Goal: Browse casually: Explore the website without a specific task or goal

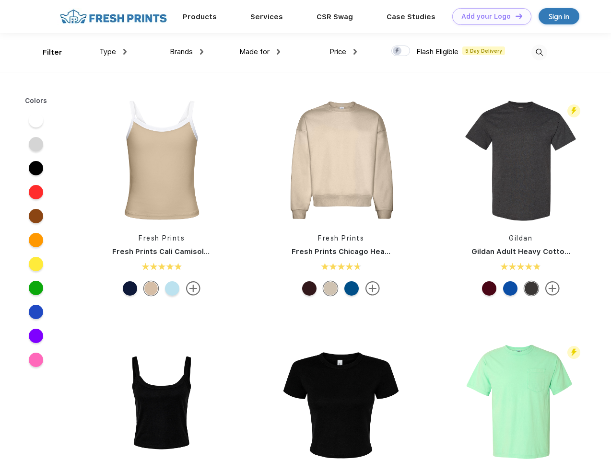
scroll to position [0, 0]
click at [488, 16] on link "Add your Logo Design Tool" at bounding box center [491, 16] width 79 height 17
click at [0, 0] on div "Design Tool" at bounding box center [0, 0] width 0 height 0
click at [515, 16] on link "Add your Logo Design Tool" at bounding box center [491, 16] width 79 height 17
click at [46, 52] on div "Filter" at bounding box center [53, 52] width 20 height 11
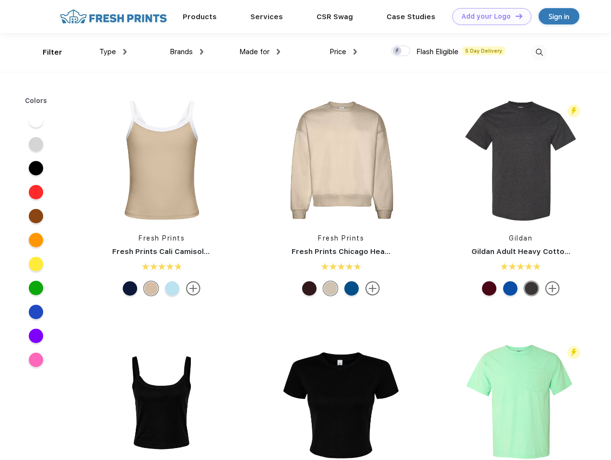
click at [113, 52] on span "Type" at bounding box center [107, 51] width 17 height 9
click at [187, 52] on span "Brands" at bounding box center [181, 51] width 23 height 9
click at [260, 52] on span "Made for" at bounding box center [254, 51] width 30 height 9
click at [343, 52] on span "Price" at bounding box center [338, 51] width 17 height 9
click at [401, 51] on div at bounding box center [400, 51] width 19 height 11
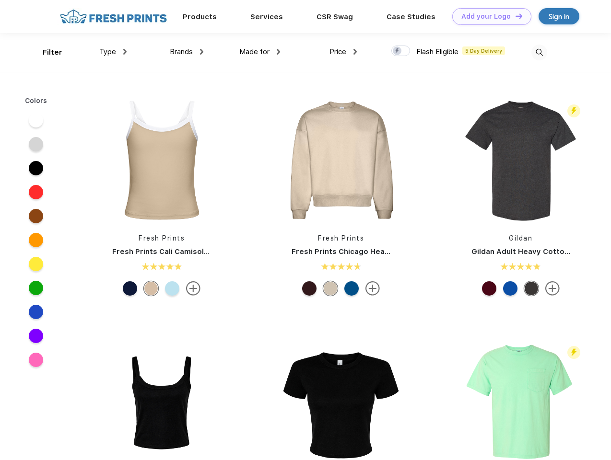
click at [398, 51] on input "checkbox" at bounding box center [394, 48] width 6 height 6
click at [539, 52] on img at bounding box center [539, 53] width 16 height 16
